Goal: Task Accomplishment & Management: Complete application form

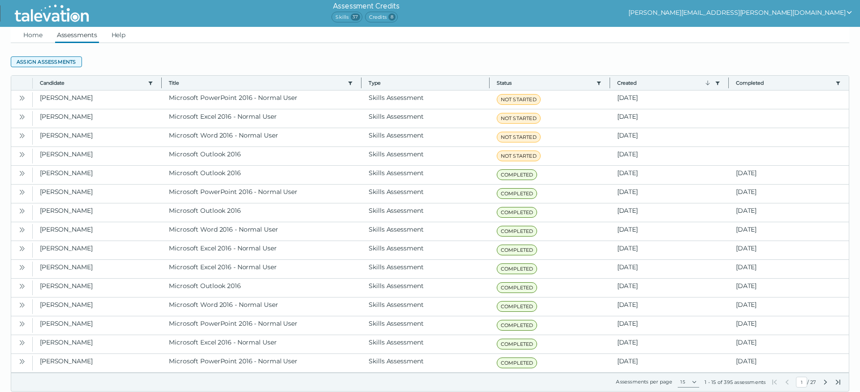
click at [57, 64] on button "Assign assessments" at bounding box center [46, 61] width 71 height 11
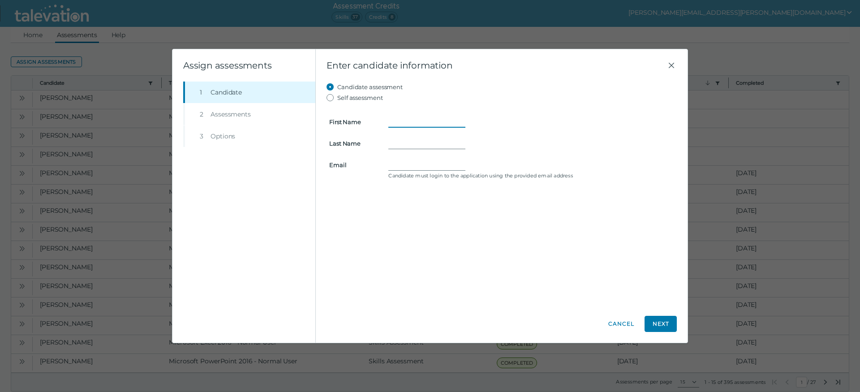
click at [412, 121] on input "First Name" at bounding box center [426, 121] width 77 height 11
type input "Mia"
type input "[PERSON_NAME]"
click at [427, 159] on form "First Name [PERSON_NAME] Last Name [PERSON_NAME] Email Candidate must login to …" at bounding box center [502, 147] width 350 height 88
drag, startPoint x: 455, startPoint y: 163, endPoint x: 473, endPoint y: 162, distance: 18.4
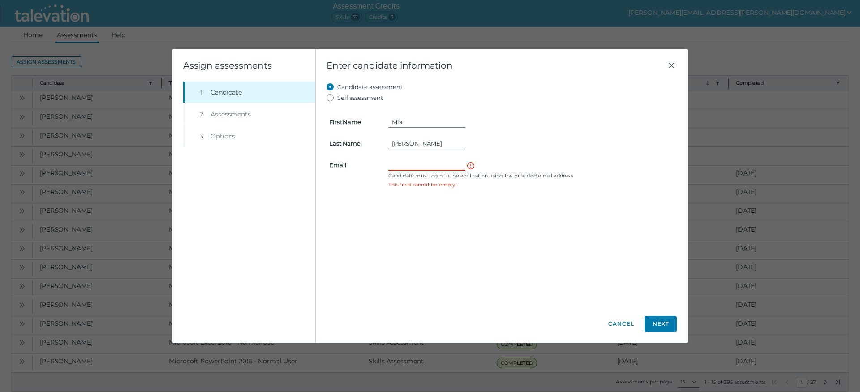
click at [455, 163] on input "Email" at bounding box center [426, 165] width 77 height 11
paste input "[PERSON_NAME] <[EMAIL_ADDRESS][DOMAIN_NAME]>"
drag, startPoint x: 418, startPoint y: 166, endPoint x: 320, endPoint y: 168, distance: 98.1
click at [388, 168] on input "[PERSON_NAME] <[EMAIL_ADDRESS][DOMAIN_NAME]" at bounding box center [426, 165] width 77 height 11
type input "[EMAIL_ADDRESS][DOMAIN_NAME]"
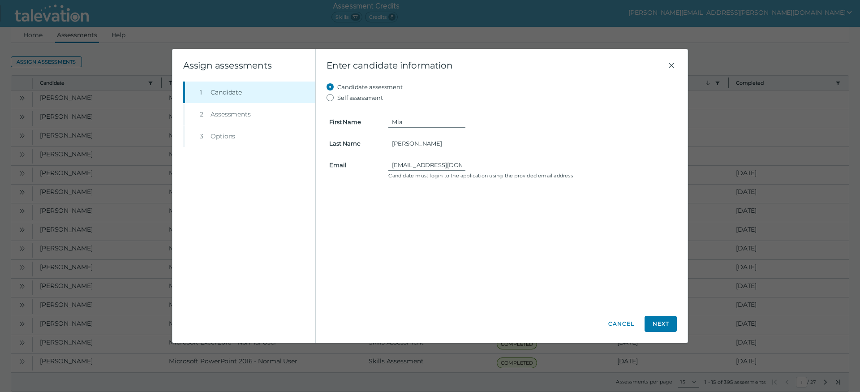
click at [562, 219] on div "Candidate assessment Self assessment First Name [PERSON_NAME] Last Name [PERSON…" at bounding box center [502, 193] width 350 height 223
click at [664, 320] on button "Next" at bounding box center [661, 324] width 32 height 16
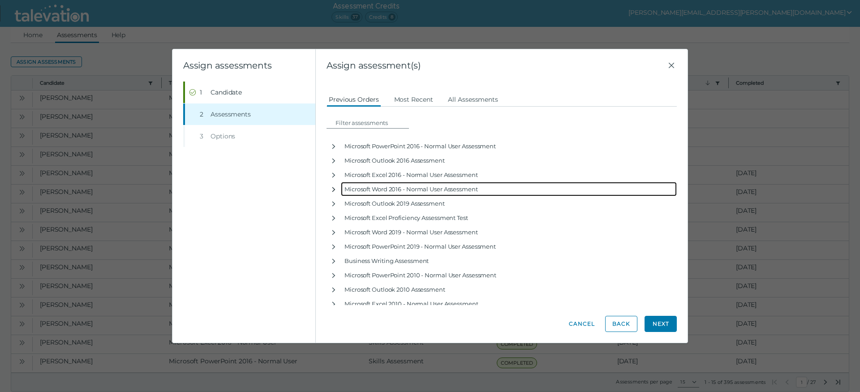
click at [332, 188] on icon "button" at bounding box center [333, 189] width 7 height 7
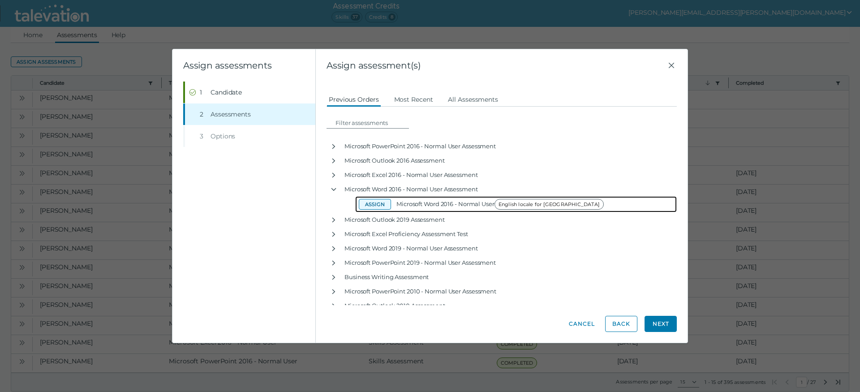
click at [374, 203] on button "Assign" at bounding box center [375, 204] width 32 height 11
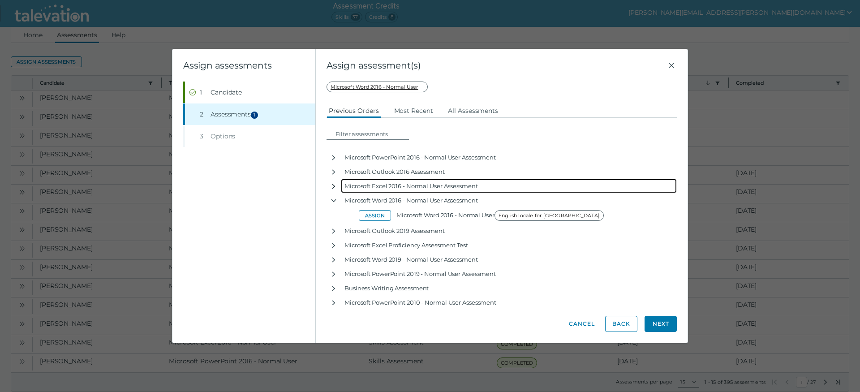
click at [334, 186] on icon "button" at bounding box center [333, 186] width 3 height 5
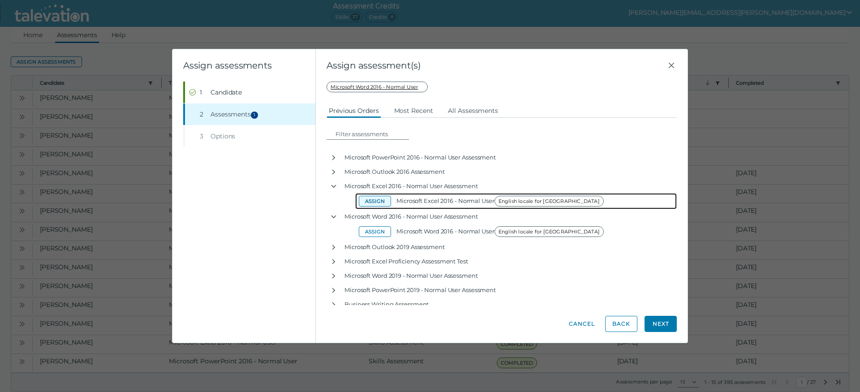
click at [365, 200] on button "Assign" at bounding box center [375, 201] width 32 height 11
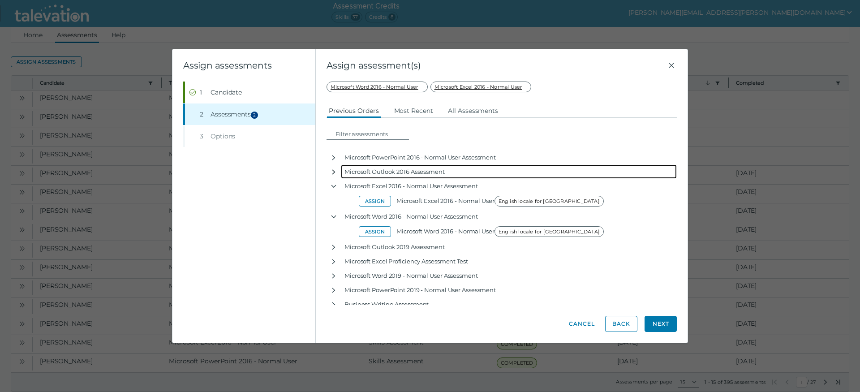
click at [333, 171] on icon "button" at bounding box center [333, 171] width 7 height 7
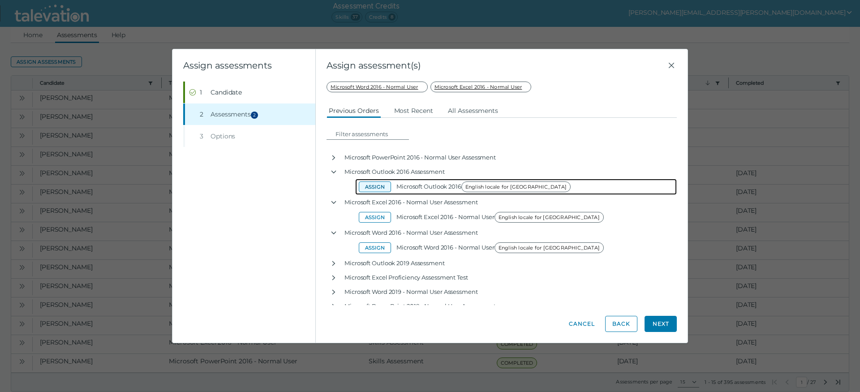
click at [380, 188] on button "Assign" at bounding box center [375, 186] width 32 height 11
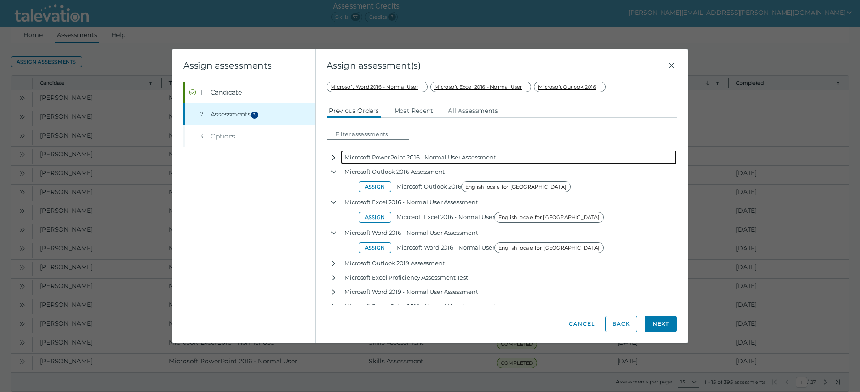
click at [334, 158] on icon "button" at bounding box center [333, 157] width 7 height 7
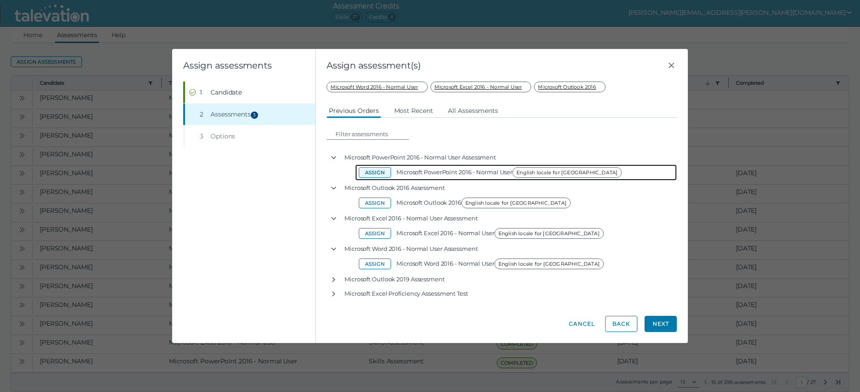
click at [377, 176] on button "Assign" at bounding box center [375, 172] width 32 height 11
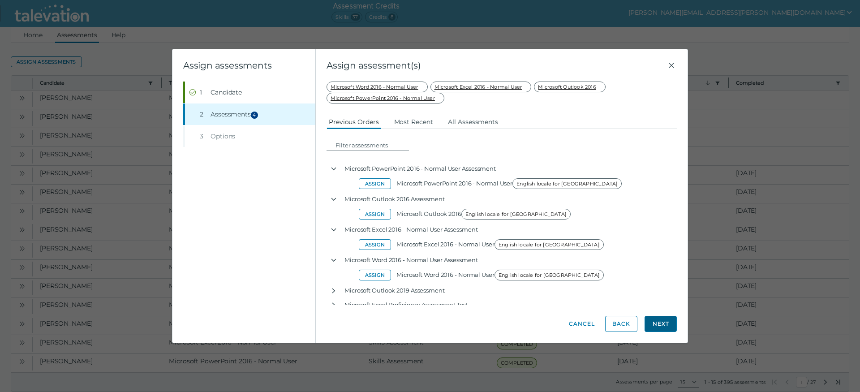
click at [662, 321] on button "Next" at bounding box center [661, 324] width 32 height 16
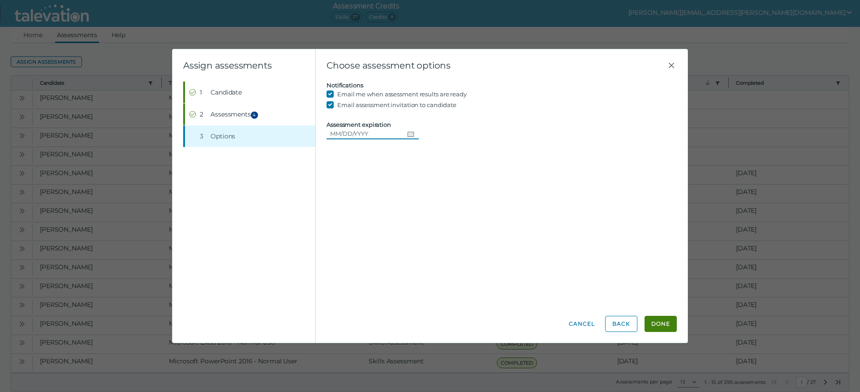
click at [414, 133] on icon "Choose date" at bounding box center [410, 133] width 7 height 7
click at [439, 159] on icon "Next month" at bounding box center [439, 159] width 8 height 8
click at [375, 207] on button "7" at bounding box center [375, 207] width 16 height 16
click at [625, 323] on button "Back" at bounding box center [621, 324] width 32 height 16
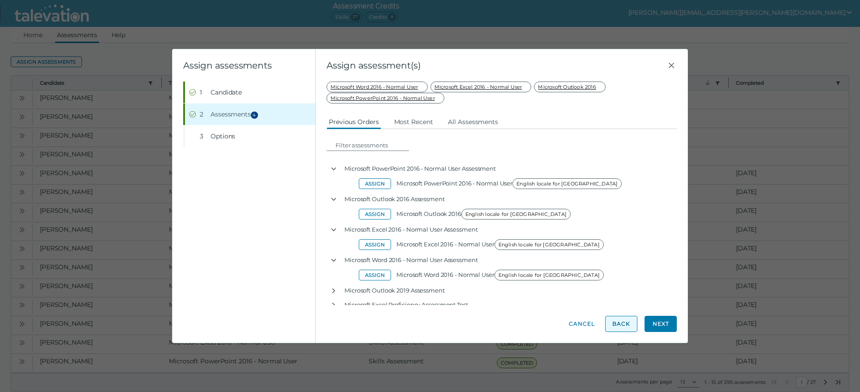
click at [625, 321] on button "Back" at bounding box center [621, 324] width 32 height 16
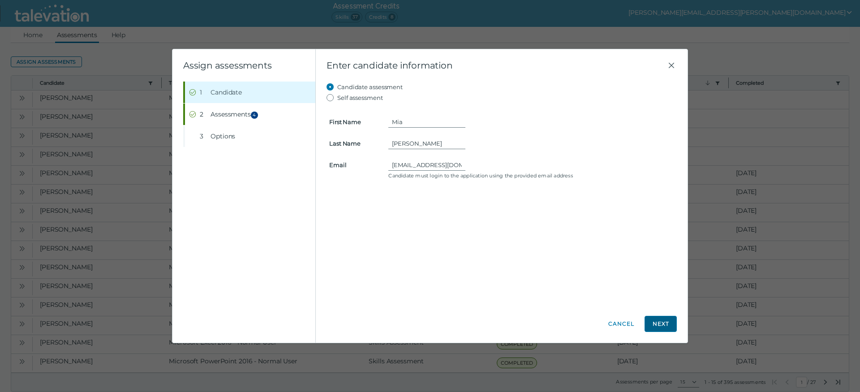
click at [664, 323] on button "Next" at bounding box center [661, 324] width 32 height 16
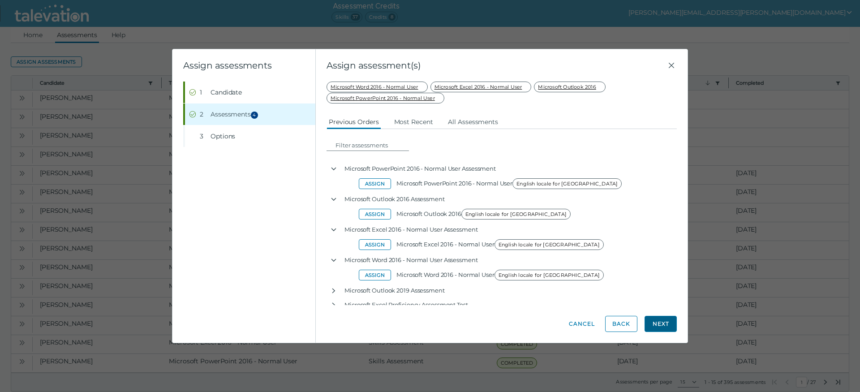
click at [664, 324] on button "Next" at bounding box center [661, 324] width 32 height 16
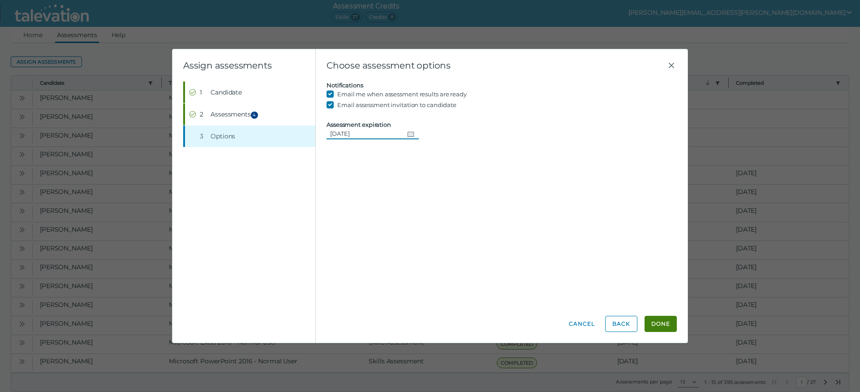
click at [414, 133] on icon "Change date, 10/07/2025" at bounding box center [410, 133] width 7 height 7
click at [357, 222] on button "13" at bounding box center [358, 225] width 16 height 16
type input "[DATE]"
click at [414, 133] on icon "Change date, 10/13/2025" at bounding box center [410, 133] width 7 height 7
click at [493, 200] on div "Candidate assessment Self assessment First Name [PERSON_NAME] Last Name [PERSON…" at bounding box center [502, 193] width 350 height 223
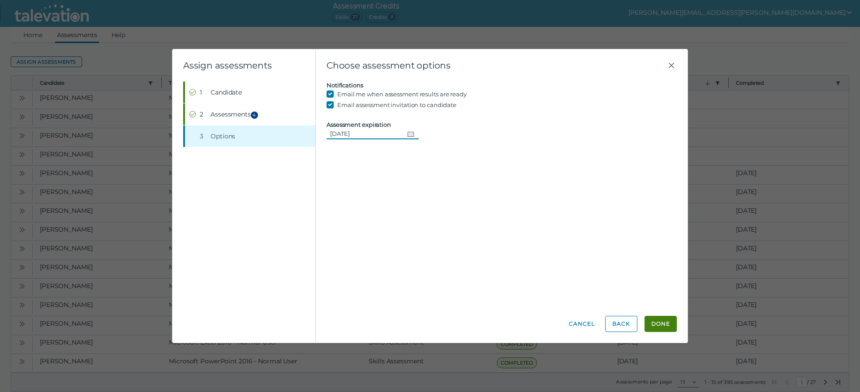
click at [414, 135] on icon "Change date, 10/13/2025" at bounding box center [410, 133] width 7 height 7
click at [505, 159] on div "Candidate assessment Self assessment First Name [PERSON_NAME] Last Name [PERSON…" at bounding box center [502, 193] width 350 height 223
click at [660, 325] on button "Done" at bounding box center [661, 324] width 32 height 16
